Goal: Use online tool/utility

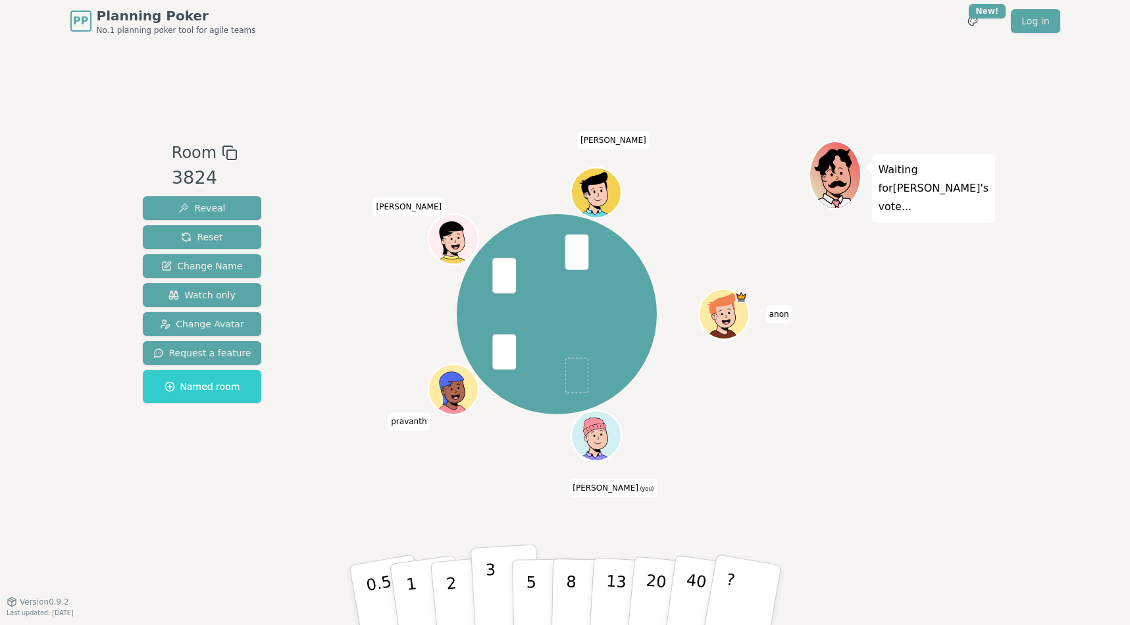
click at [488, 585] on p "3" at bounding box center [492, 596] width 14 height 72
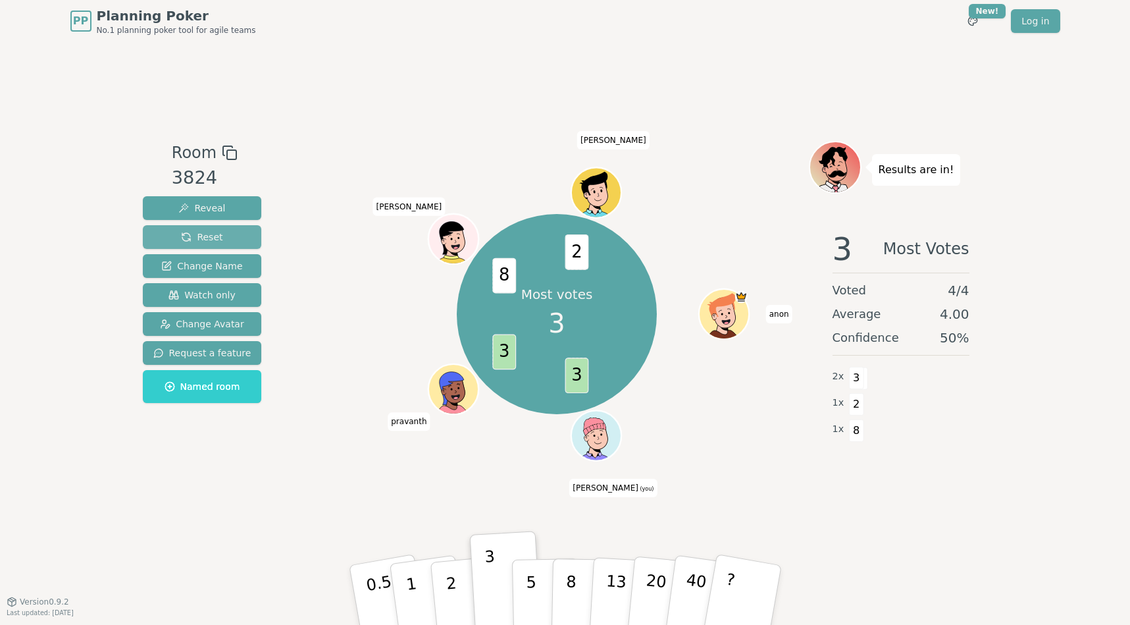
click at [202, 234] on span "Reset" at bounding box center [201, 236] width 41 height 13
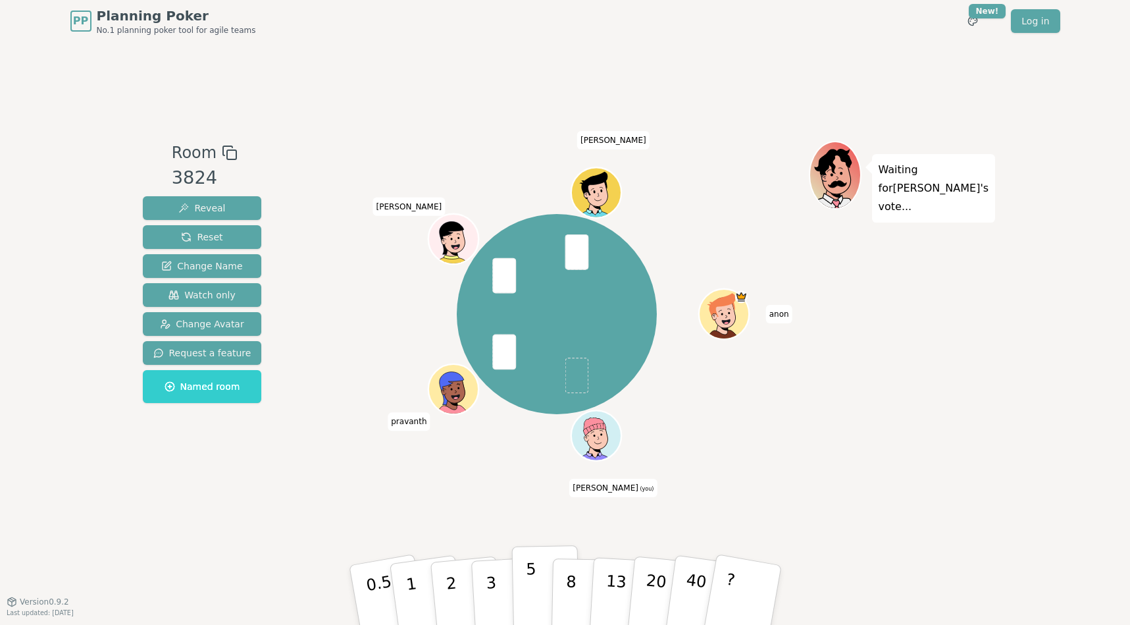
click at [530, 592] on p "5" at bounding box center [530, 595] width 11 height 71
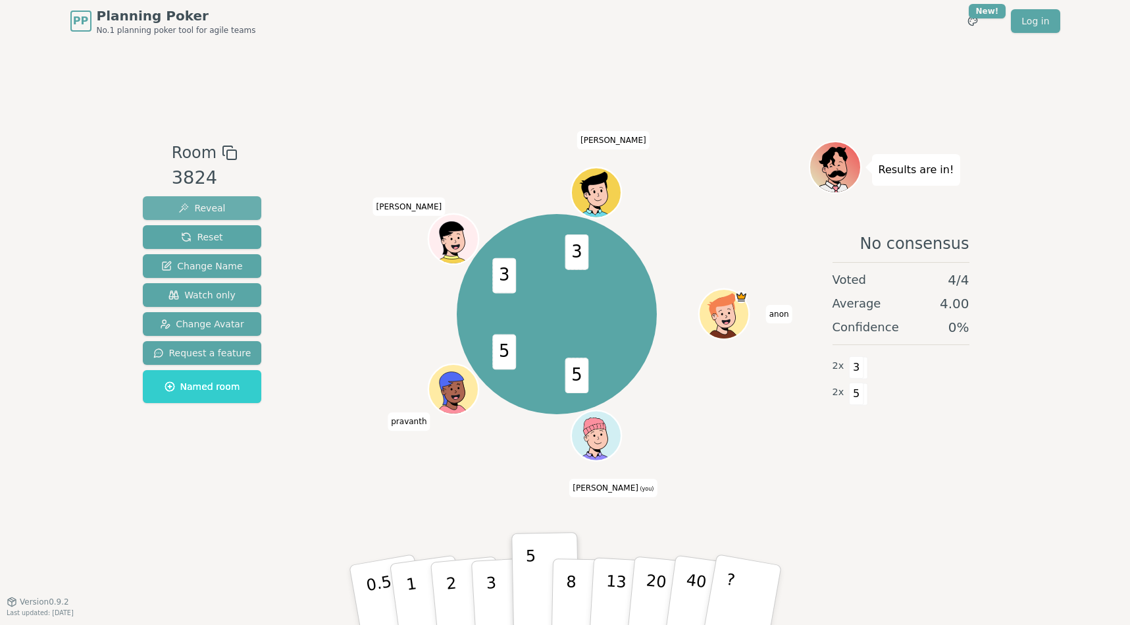
click at [200, 207] on span "Reveal" at bounding box center [201, 207] width 47 height 13
click at [473, 97] on div "Room 3824 Reveal Reset Change Name Watch only Change Avatar Request a feature N…" at bounding box center [566, 321] width 856 height 559
click at [217, 238] on span "Reset" at bounding box center [201, 236] width 41 height 13
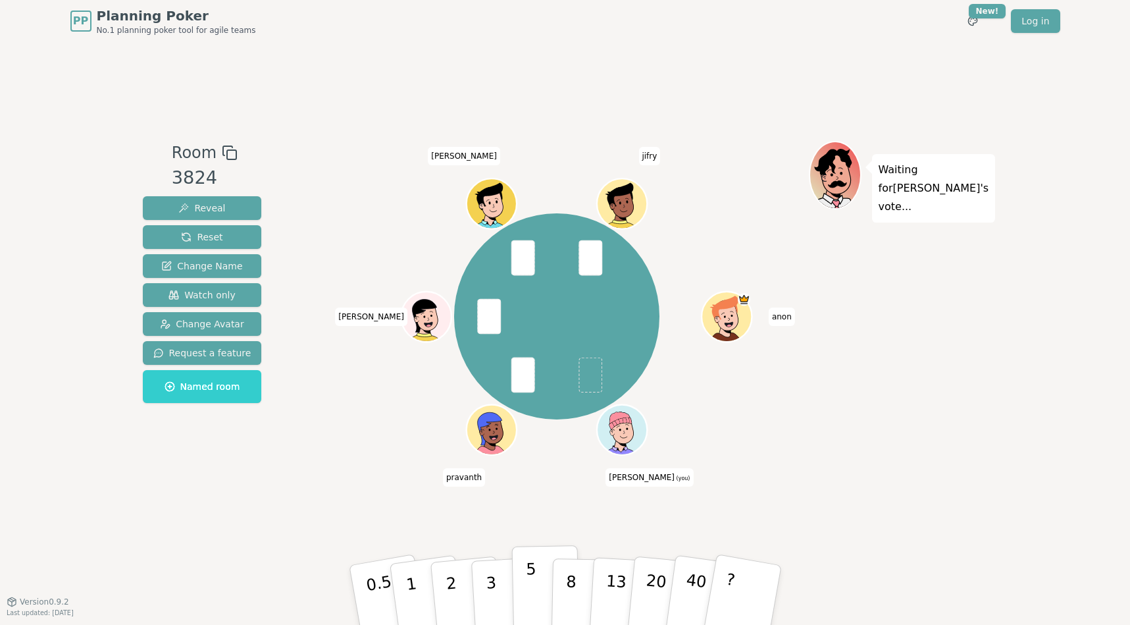
click at [531, 586] on p "5" at bounding box center [530, 595] width 11 height 71
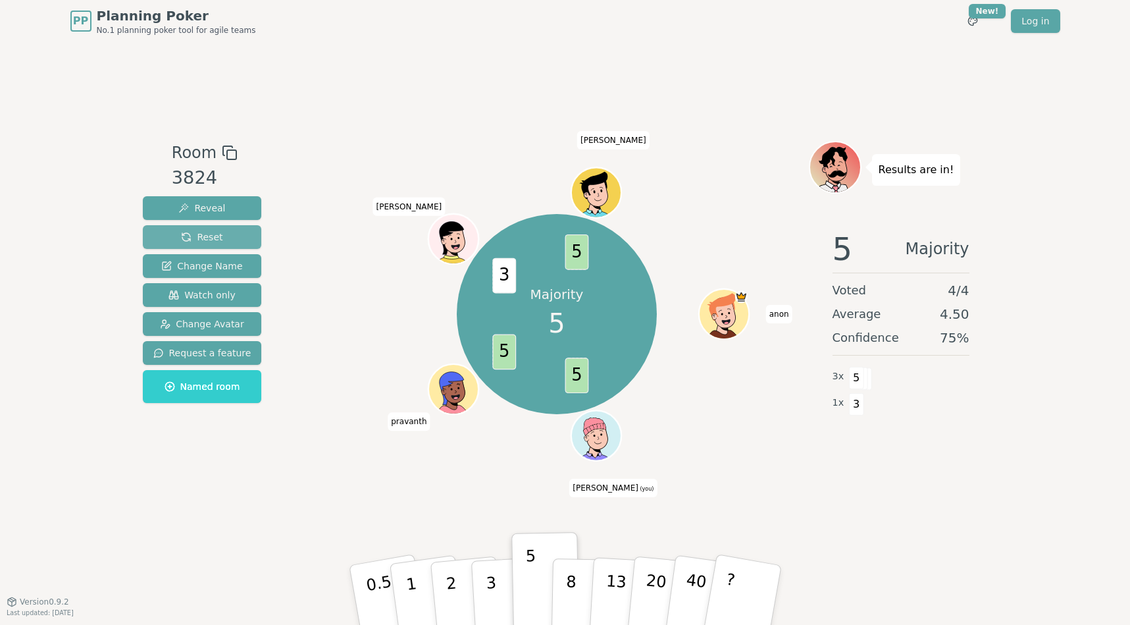
click at [200, 238] on span "Reset" at bounding box center [201, 236] width 41 height 13
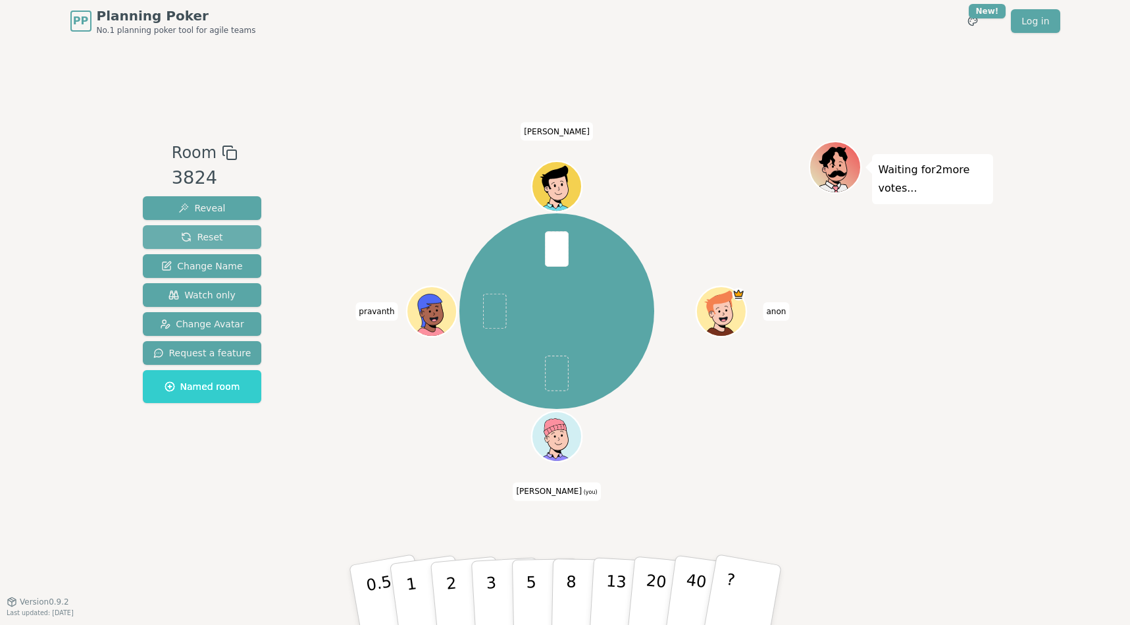
click at [210, 239] on span "Reset" at bounding box center [201, 236] width 41 height 13
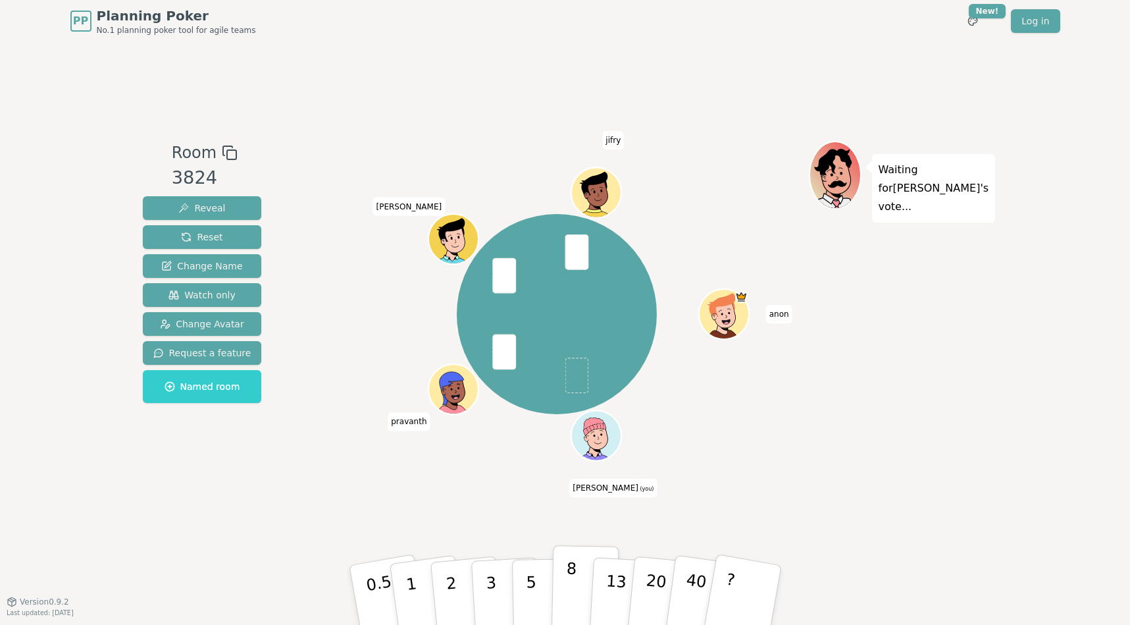
click at [574, 573] on p "8" at bounding box center [570, 594] width 11 height 71
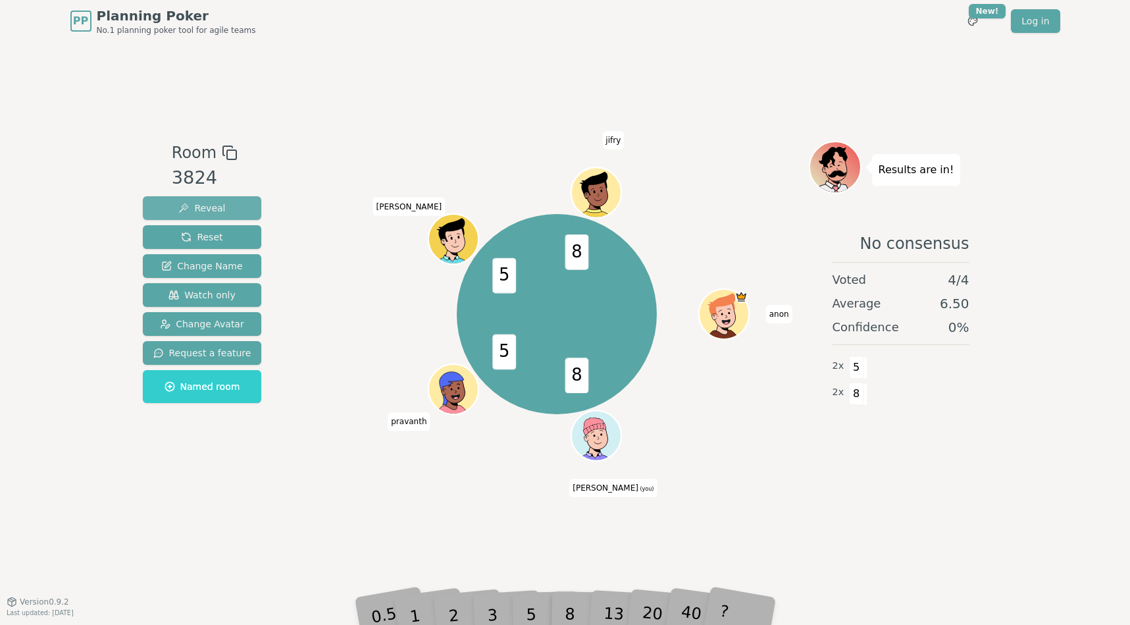
click at [209, 200] on button "Reveal" at bounding box center [202, 208] width 119 height 24
